Goal: Communication & Community: Ask a question

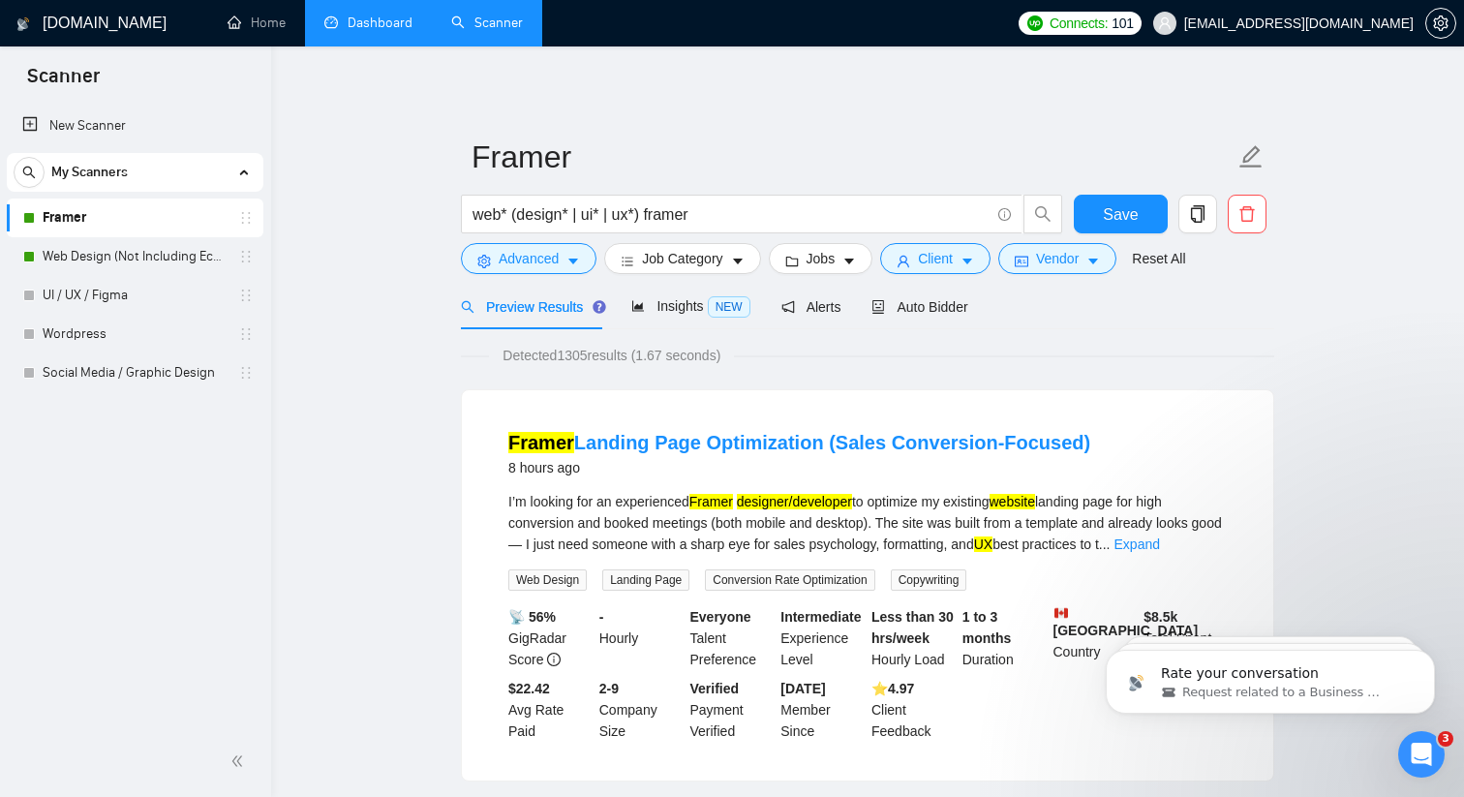
click at [403, 31] on link "Dashboard" at bounding box center [368, 23] width 88 height 16
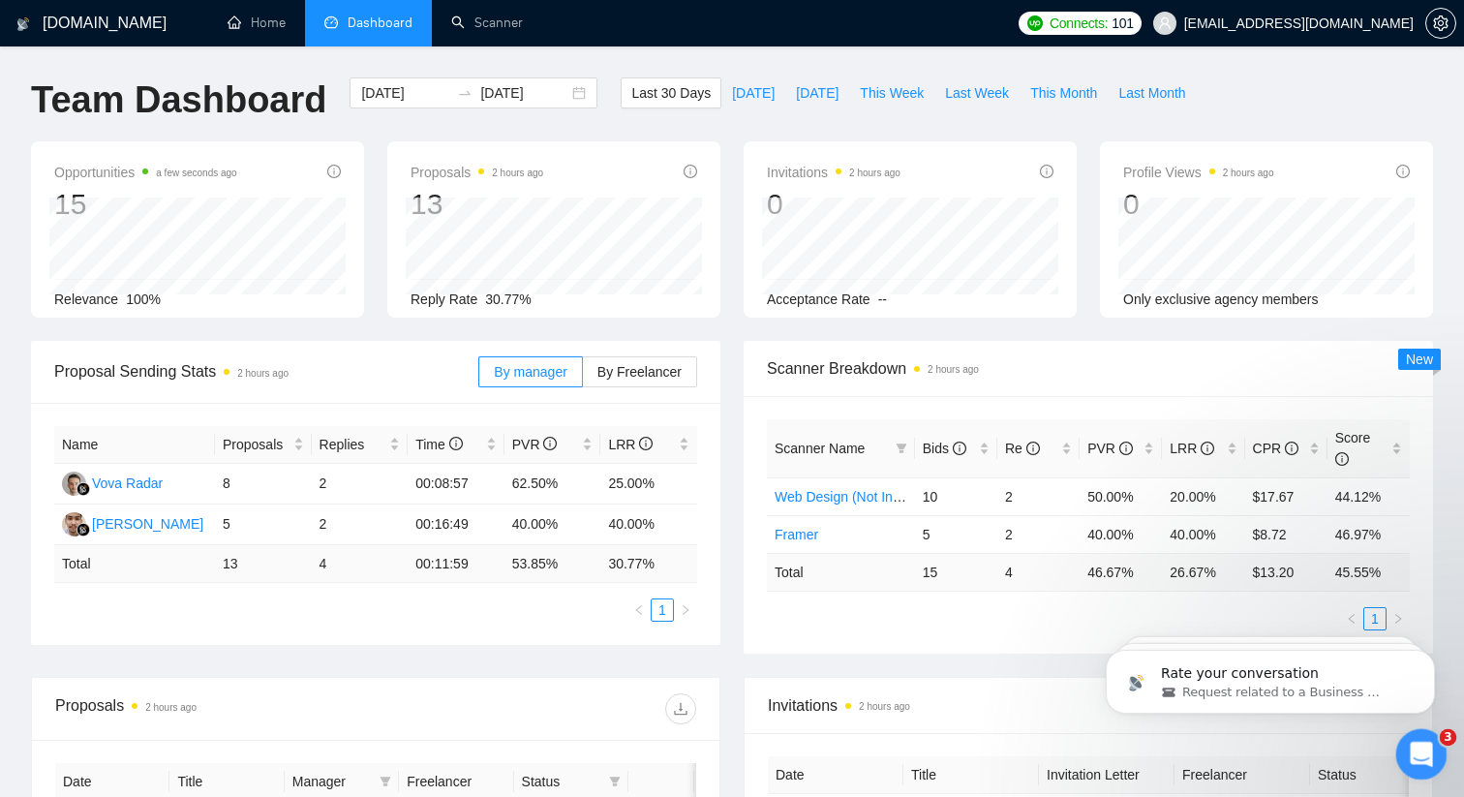
click at [1410, 760] on icon "Open Intercom Messenger" at bounding box center [1419, 752] width 32 height 32
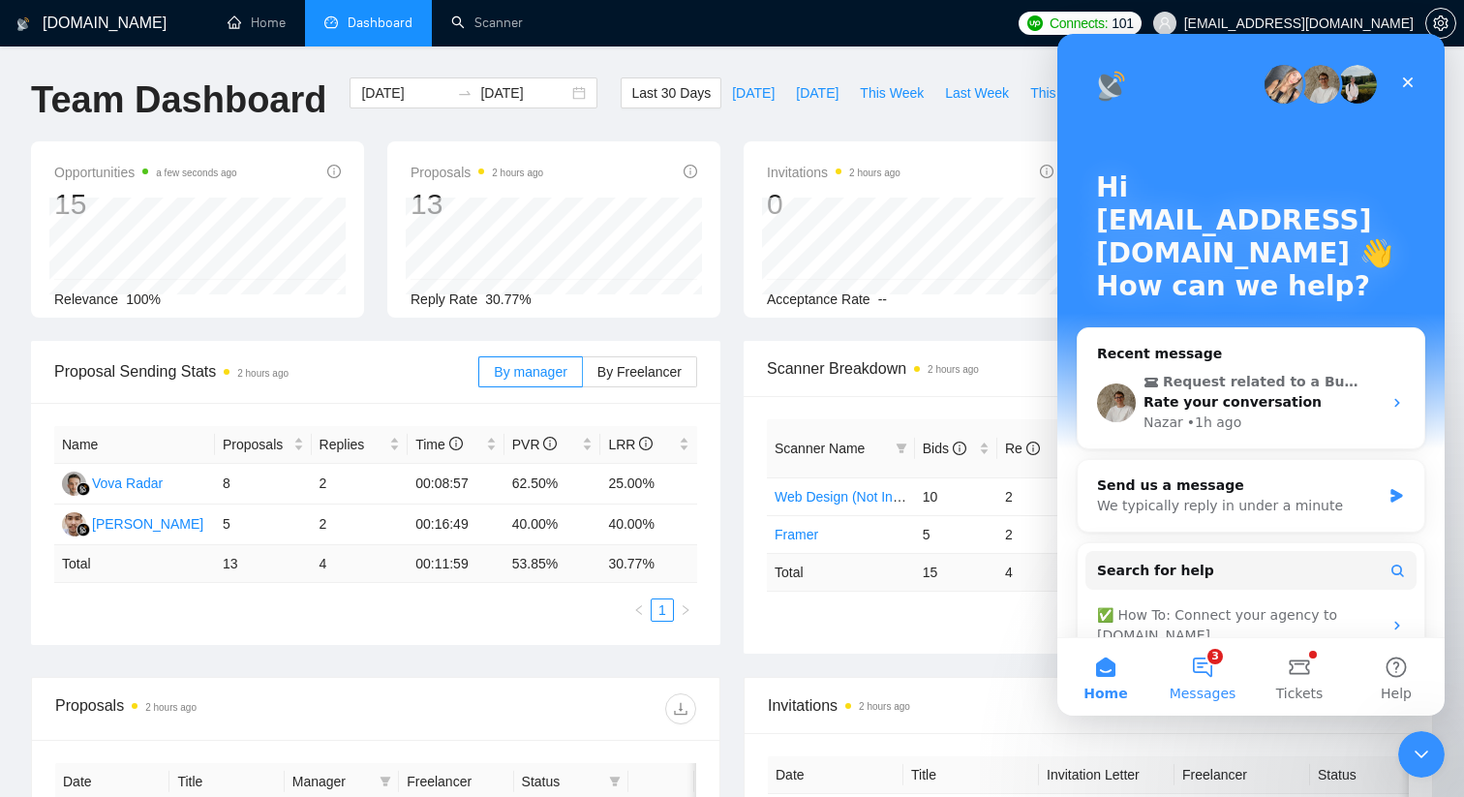
click at [1207, 671] on button "3 Messages" at bounding box center [1202, 676] width 97 height 77
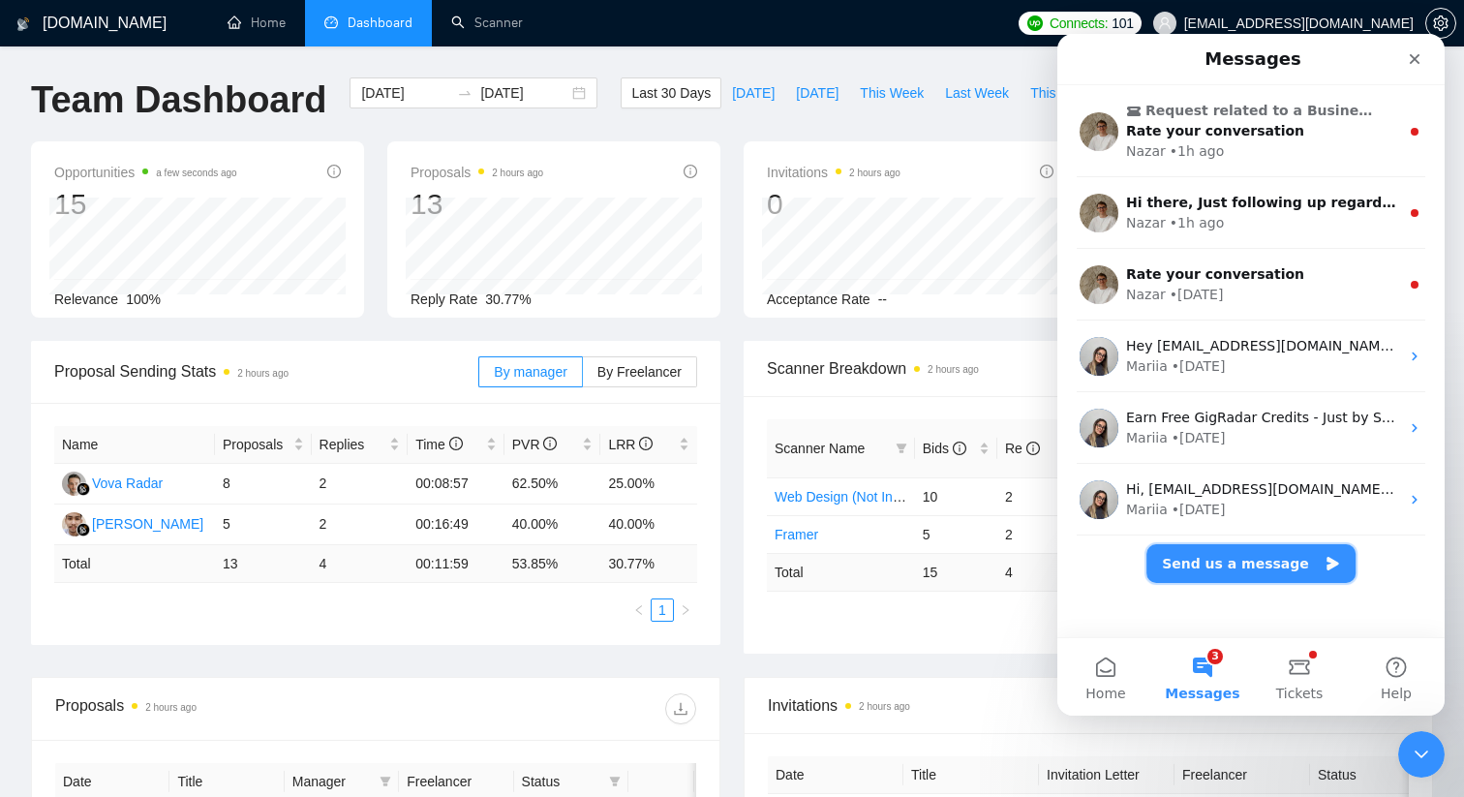
click at [1235, 569] on button "Send us a message" at bounding box center [1250, 563] width 209 height 39
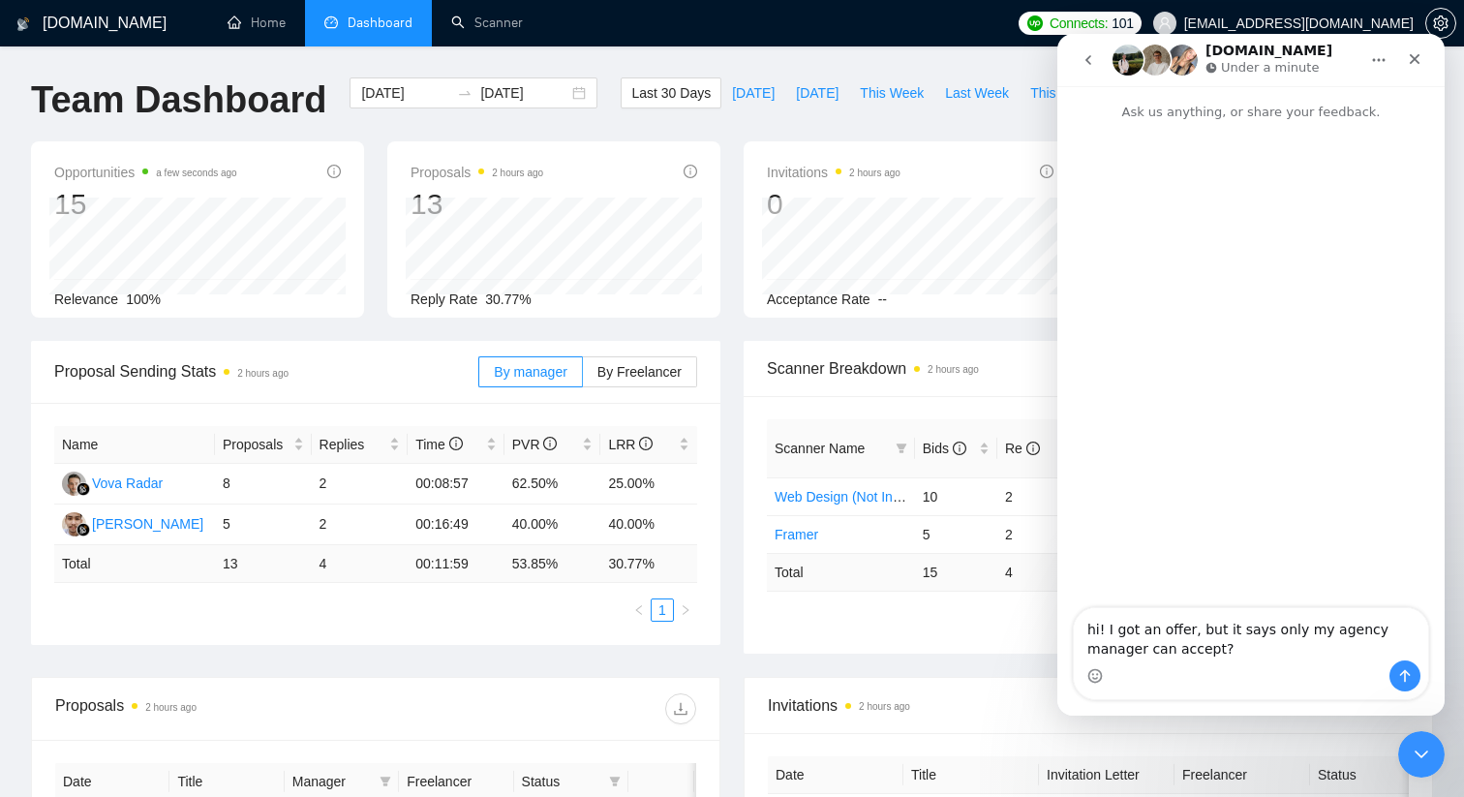
type textarea "hi! I got an offer, but it says only my agency manager can accept?"
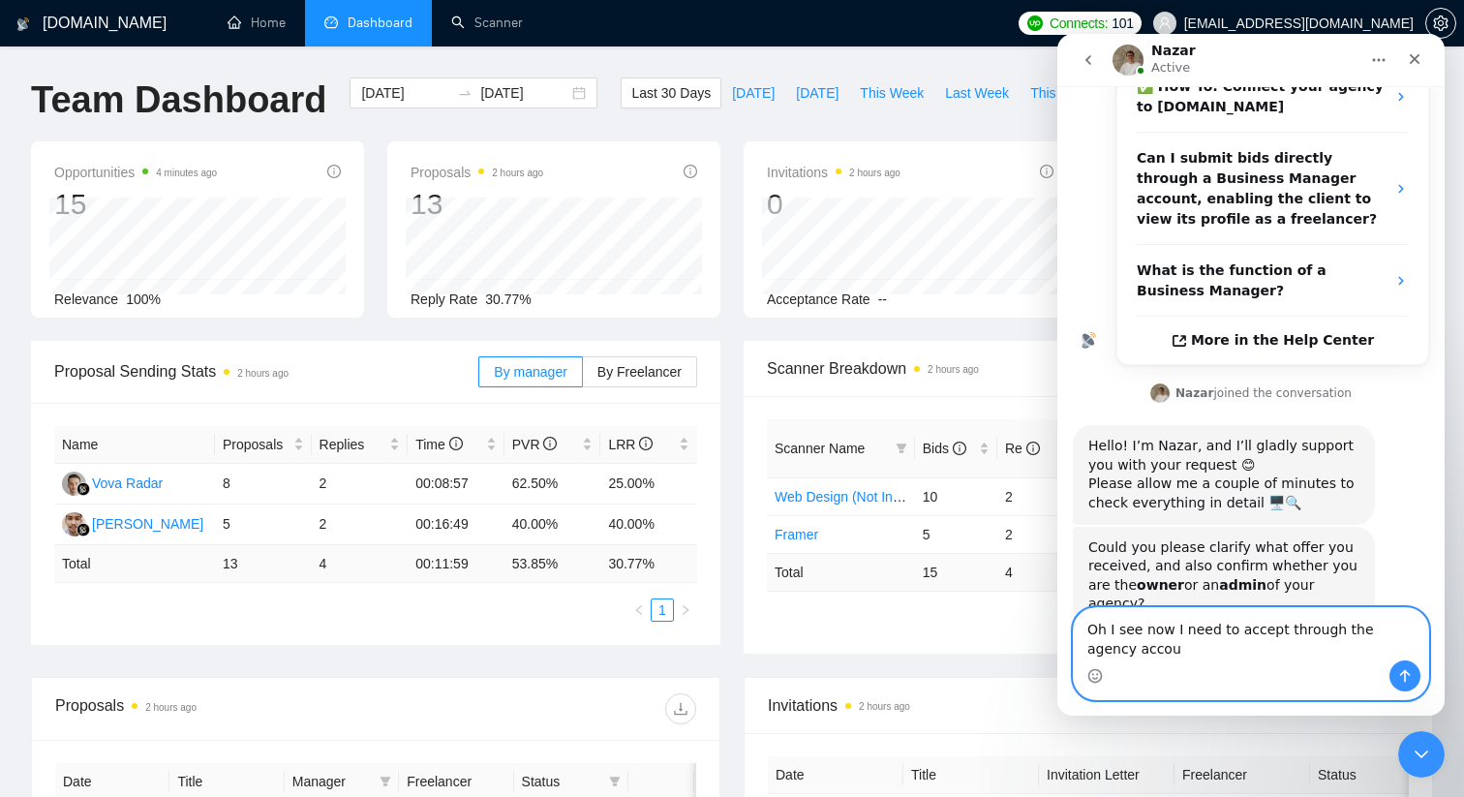
scroll to position [346, 0]
type textarea "Oh I see now I need to accept through the agency account. All good!"
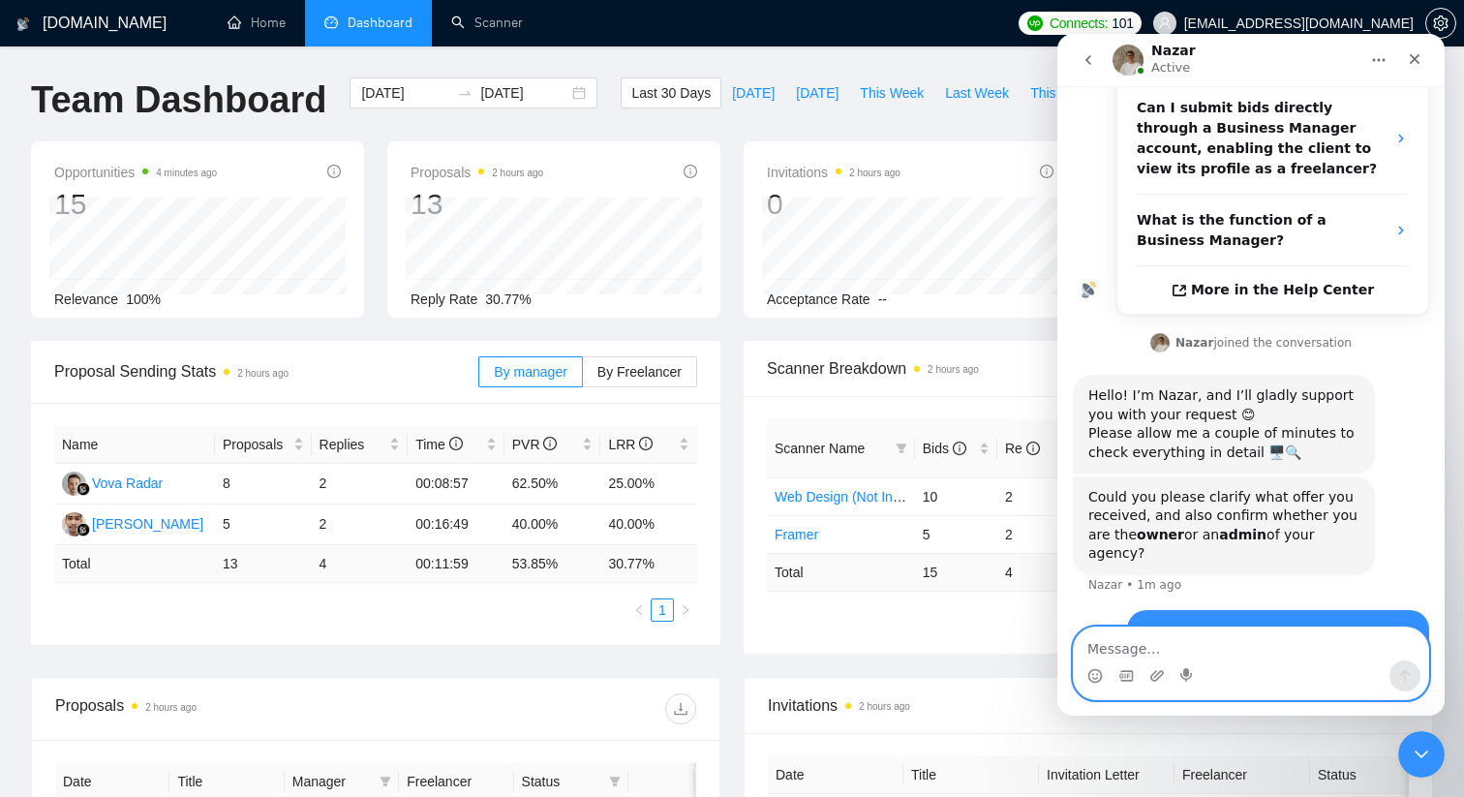
scroll to position [403, 0]
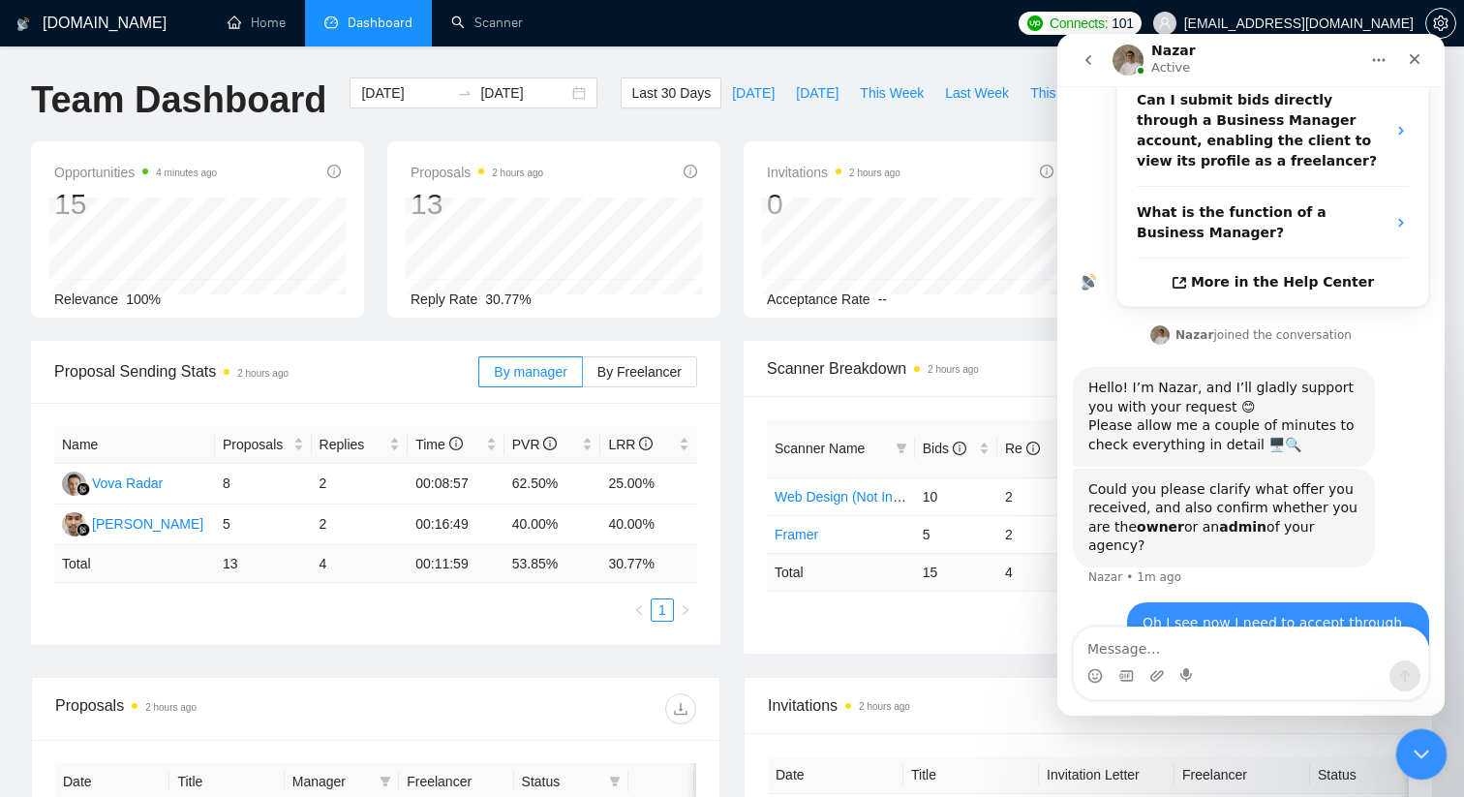
drag, startPoint x: 1406, startPoint y: 747, endPoint x: 2803, endPoint y: 1442, distance: 1560.1
click at [1403, 747] on div "Close Intercom Messenger" at bounding box center [1418, 751] width 46 height 46
